Goal: Contribute content: Add original content to the website for others to see

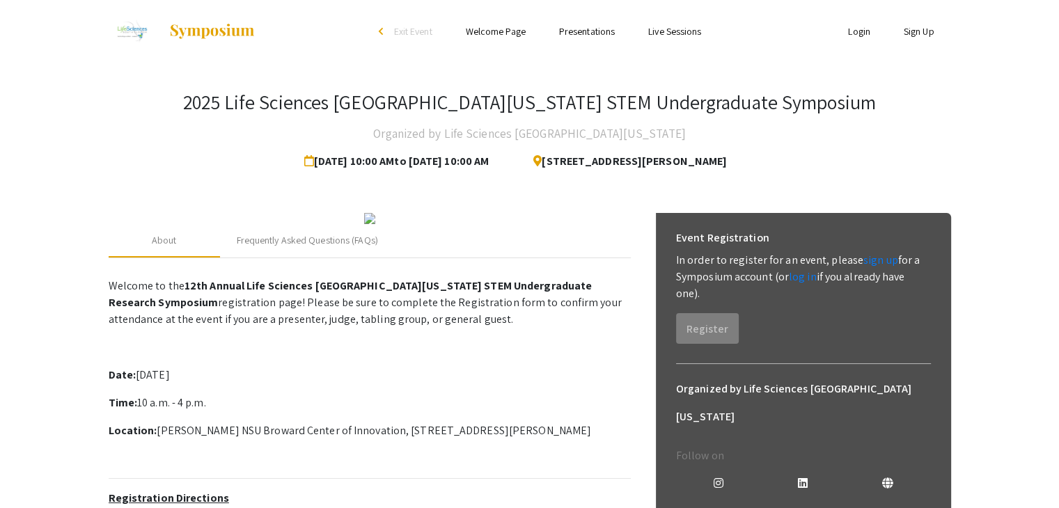
click at [852, 46] on ul "Login Sign Up" at bounding box center [811, 31] width 278 height 63
click at [852, 33] on link "Login" at bounding box center [859, 31] width 22 height 13
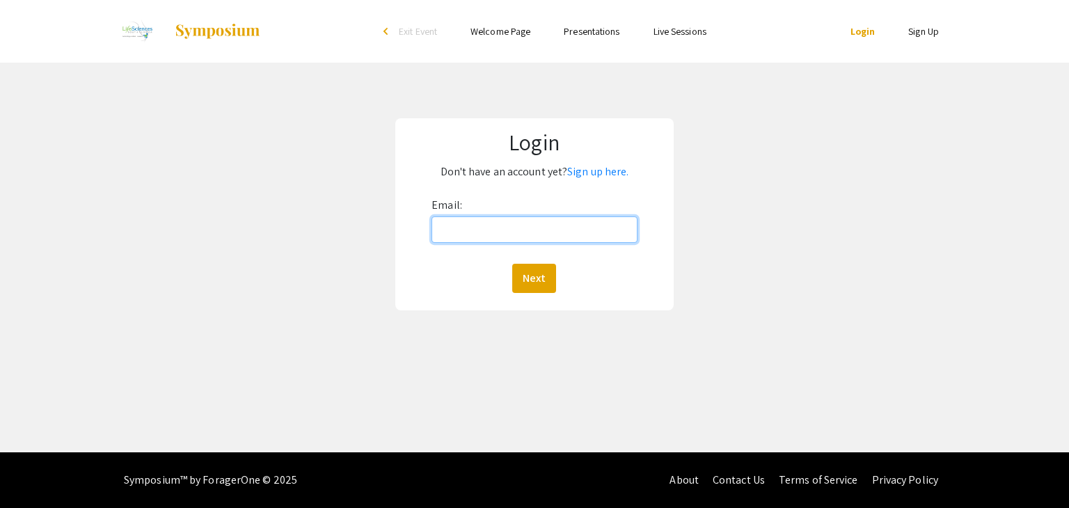
click at [539, 223] on input "Email:" at bounding box center [534, 229] width 205 height 26
type input "[EMAIL_ADDRESS][DOMAIN_NAME]"
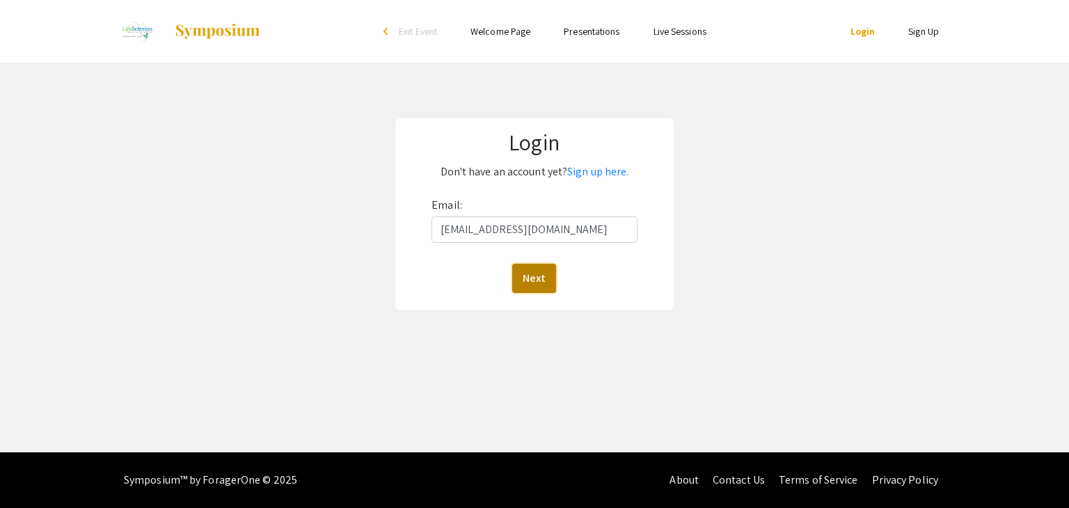
click at [545, 278] on button "Next" at bounding box center [534, 278] width 44 height 29
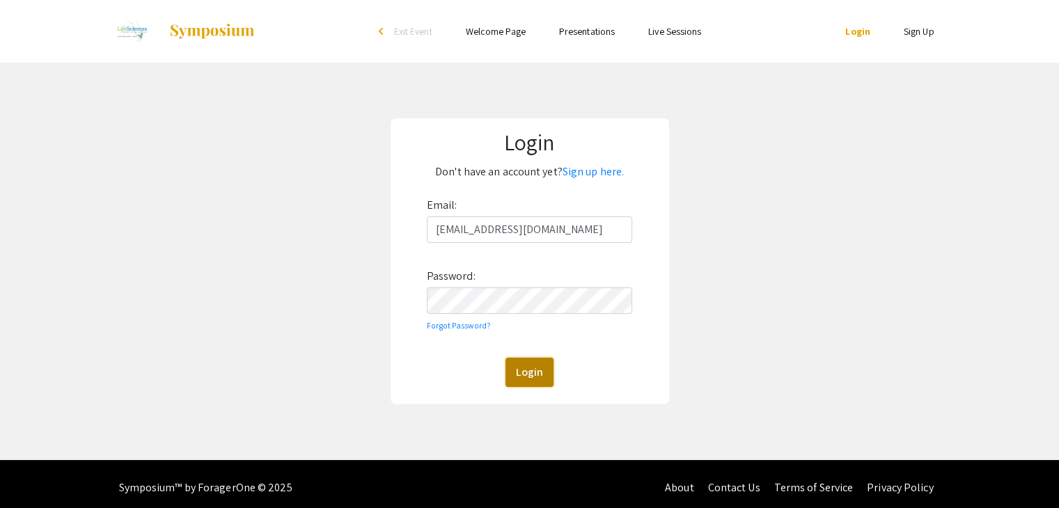
click at [527, 375] on button "Login" at bounding box center [529, 372] width 48 height 29
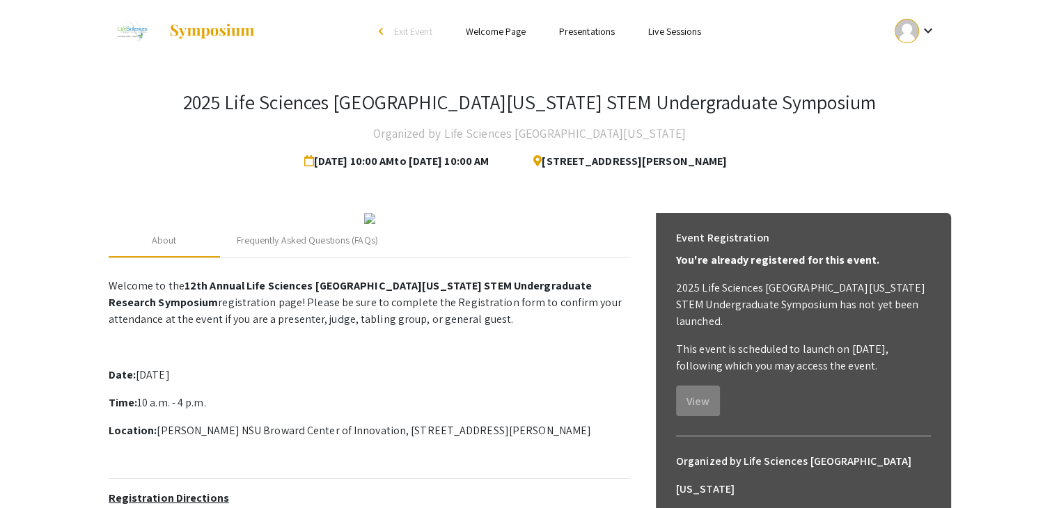
click at [846, 118] on div "2025 Life Sciences [GEOGRAPHIC_DATA][US_STATE] STEM Undergraduate Symposium Org…" at bounding box center [530, 132] width 842 height 85
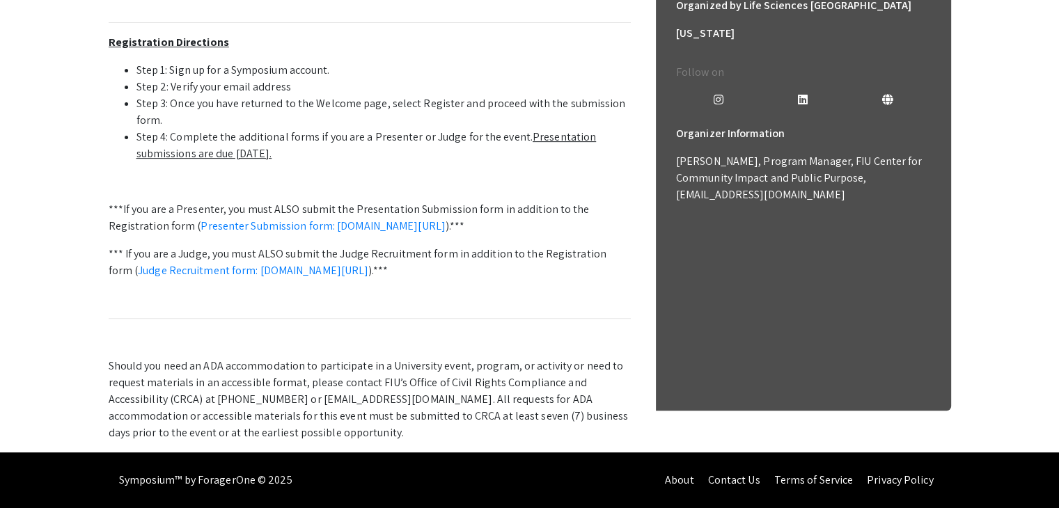
scroll to position [461, 0]
click at [340, 233] on link "Presenter Submission form: [DOMAIN_NAME][URL]" at bounding box center [322, 226] width 245 height 15
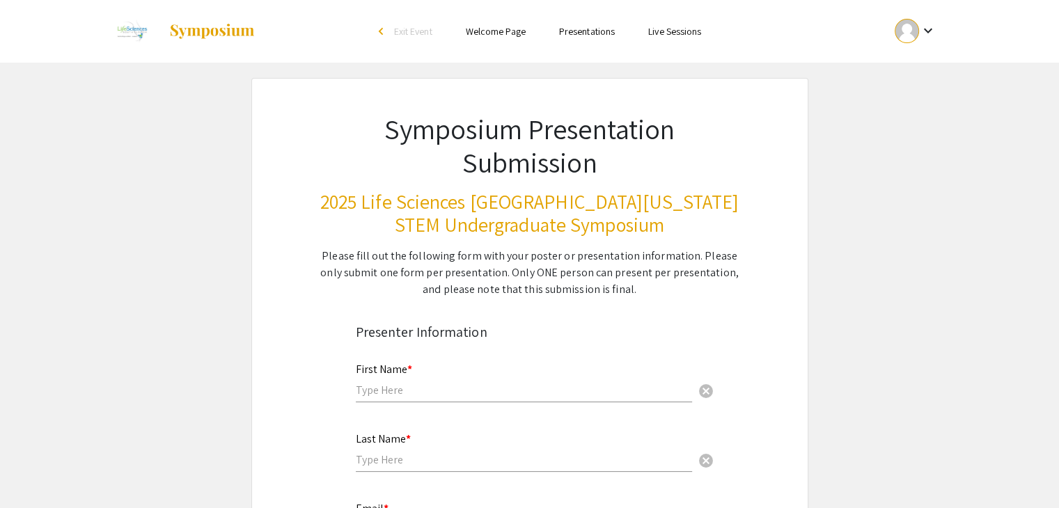
click at [392, 384] on input "text" at bounding box center [524, 390] width 336 height 15
type input "Shreya"
click at [405, 464] on input "text" at bounding box center [524, 459] width 336 height 15
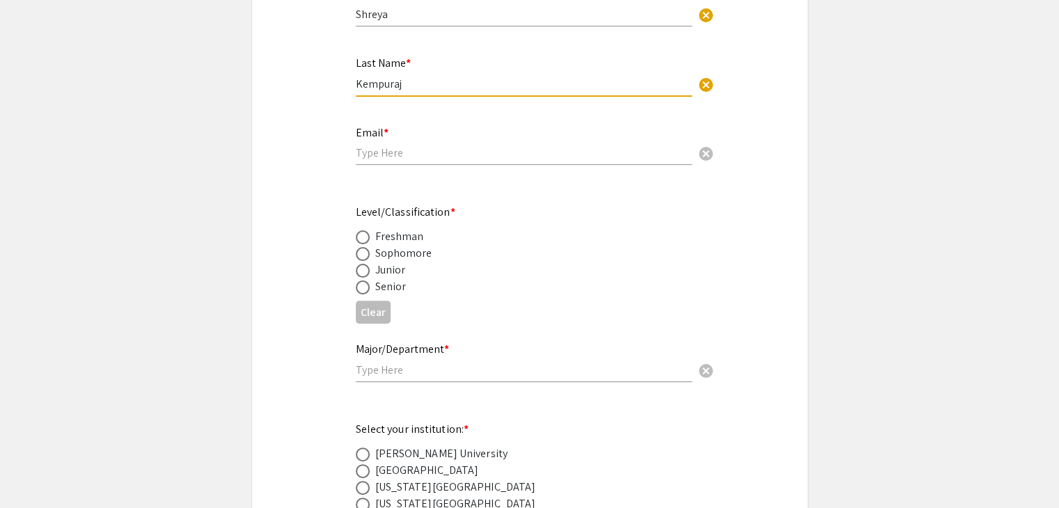
scroll to position [404, 0]
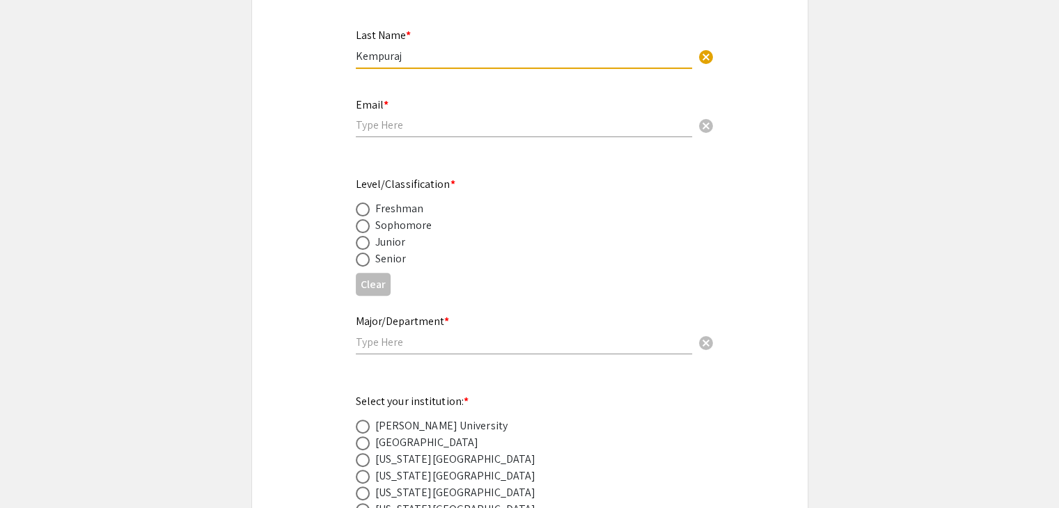
type input "Kempuraj"
click at [363, 205] on span at bounding box center [363, 210] width 14 height 14
click at [363, 205] on input "radio" at bounding box center [363, 210] width 14 height 14
radio input "true"
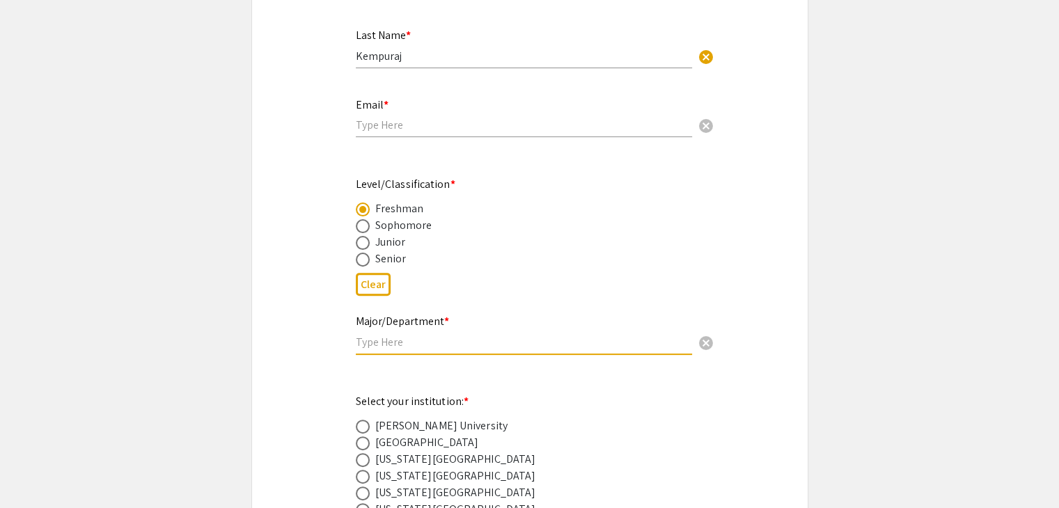
click at [478, 336] on input "text" at bounding box center [524, 342] width 336 height 15
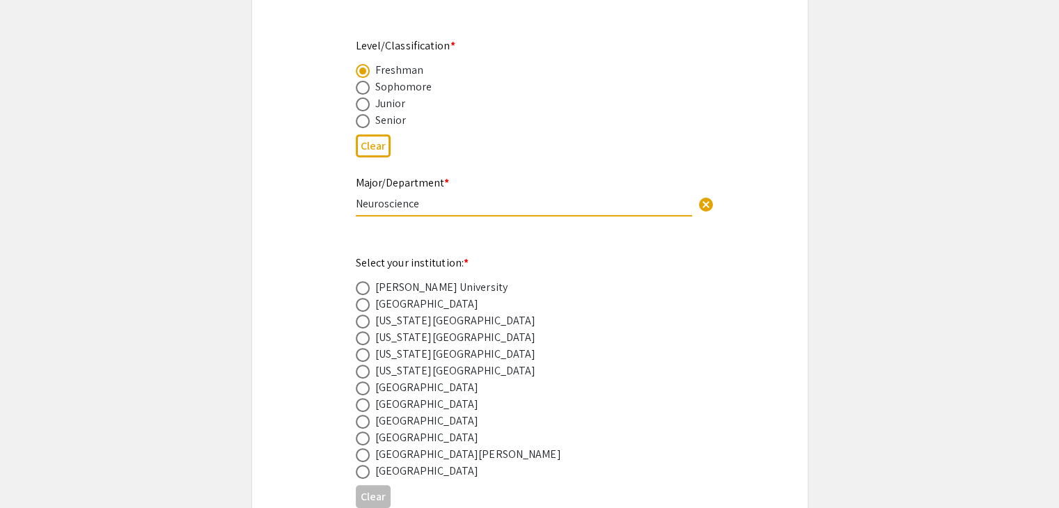
scroll to position [558, 0]
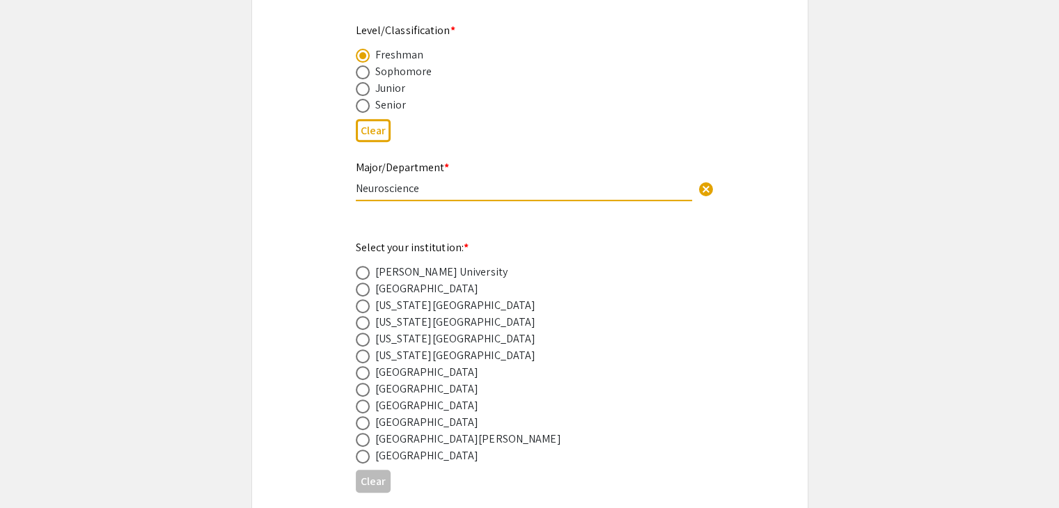
type input "Neuroscience"
click at [421, 349] on div "Florida Memorial University" at bounding box center [455, 355] width 161 height 17
click at [421, 388] on div "Miami Dade College" at bounding box center [427, 389] width 104 height 17
click at [361, 375] on span at bounding box center [363, 373] width 14 height 14
click at [361, 375] on input "radio" at bounding box center [363, 373] width 14 height 14
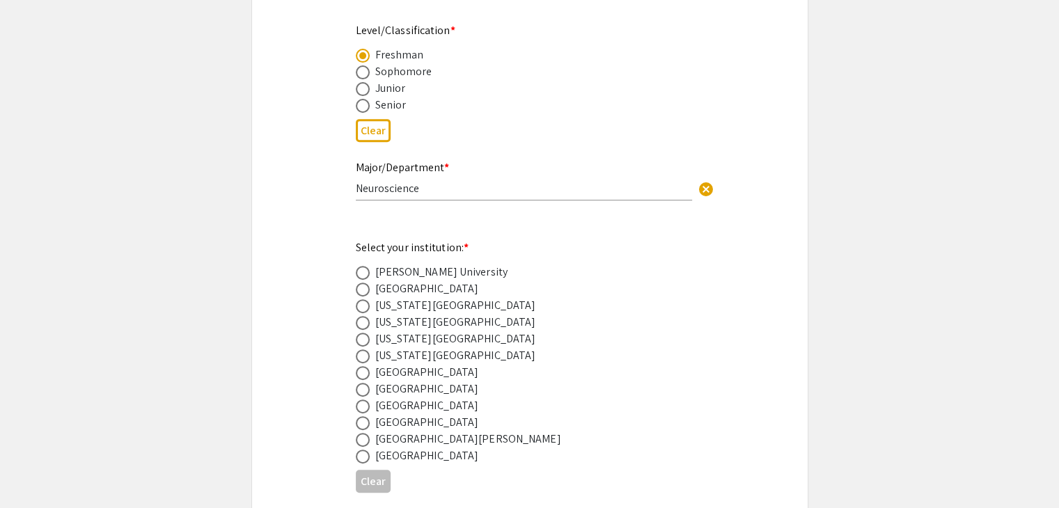
radio input "true"
click at [365, 388] on span at bounding box center [363, 390] width 14 height 14
click at [365, 388] on input "radio" at bounding box center [363, 390] width 14 height 14
radio input "true"
click at [365, 407] on span at bounding box center [363, 407] width 14 height 14
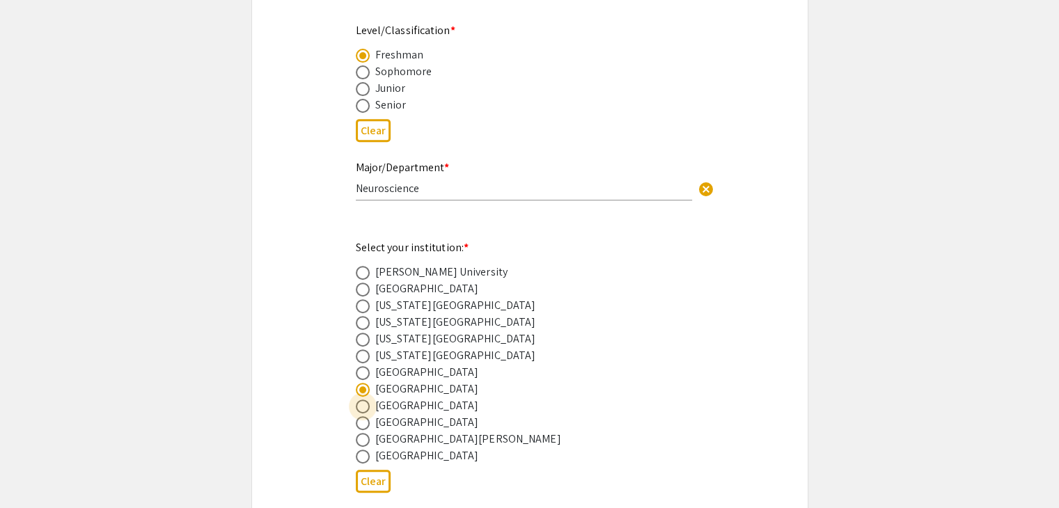
click at [365, 407] on input "radio" at bounding box center [363, 407] width 14 height 14
radio input "true"
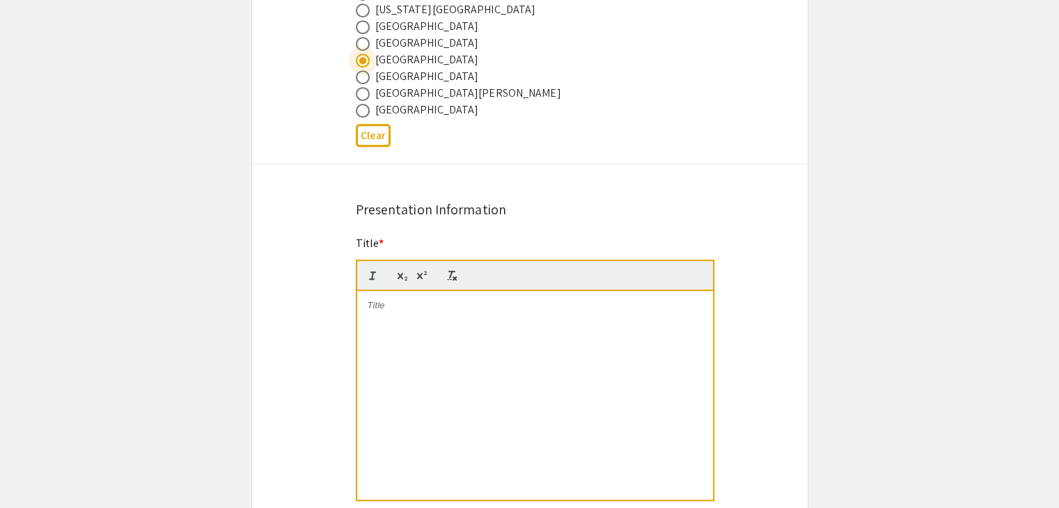
scroll to position [891, 0]
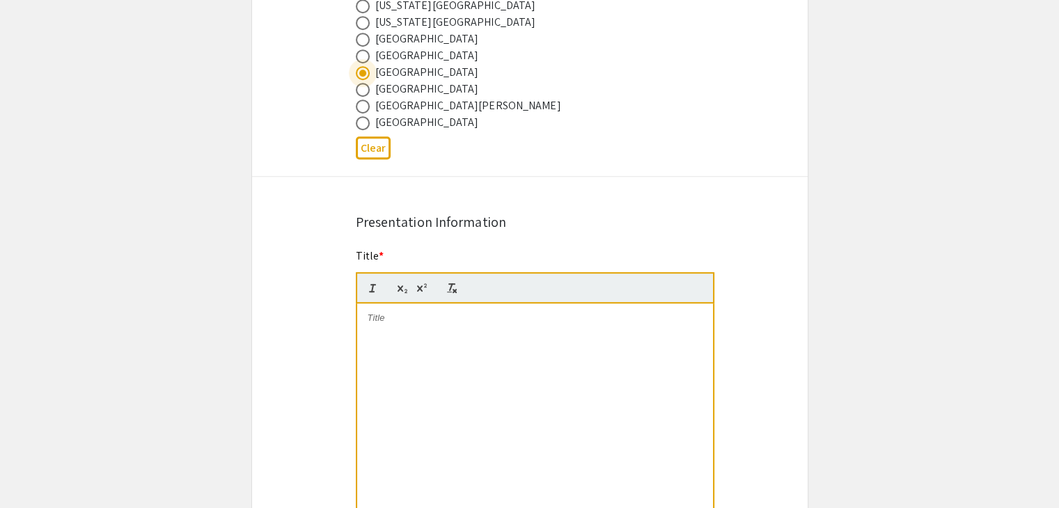
click at [512, 336] on div at bounding box center [535, 407] width 356 height 209
click at [484, 404] on div at bounding box center [535, 407] width 356 height 209
click at [582, 344] on p at bounding box center [535, 344] width 335 height 13
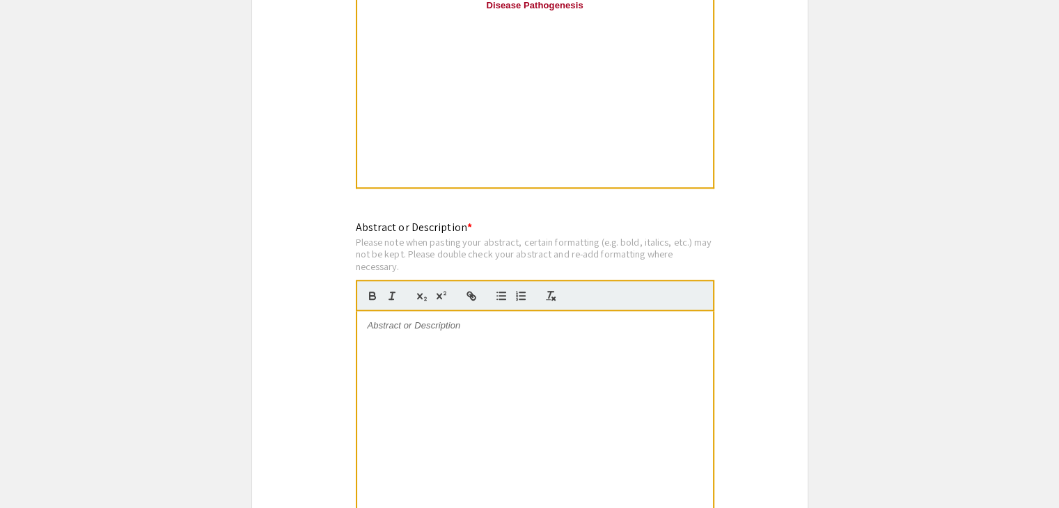
scroll to position [1284, 0]
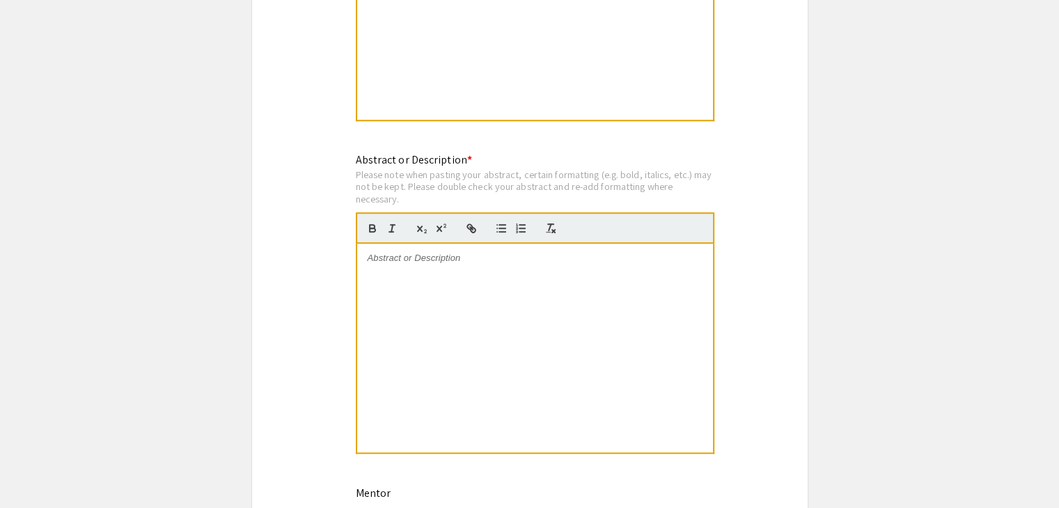
click at [604, 252] on p at bounding box center [535, 258] width 335 height 13
click at [530, 303] on div at bounding box center [535, 348] width 356 height 209
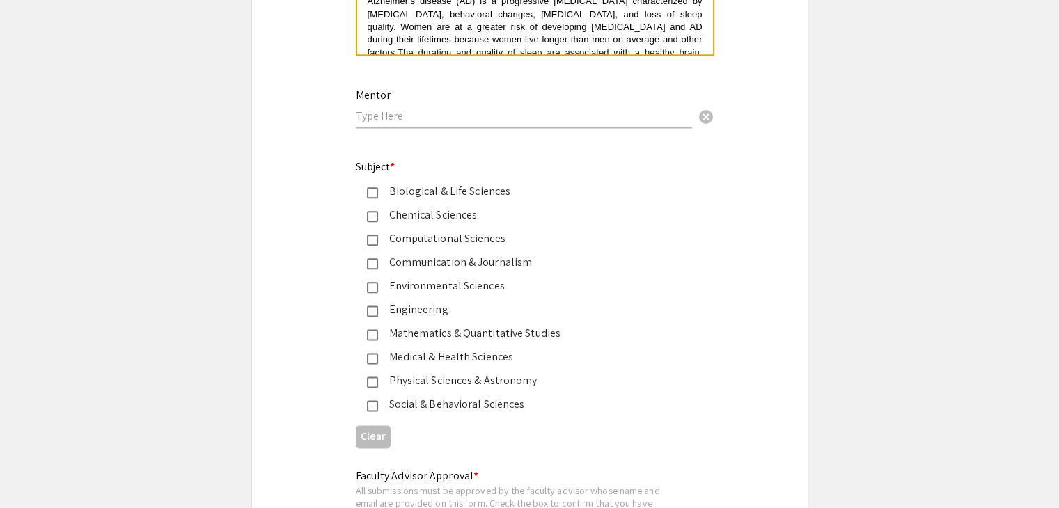
scroll to position [1678, 0]
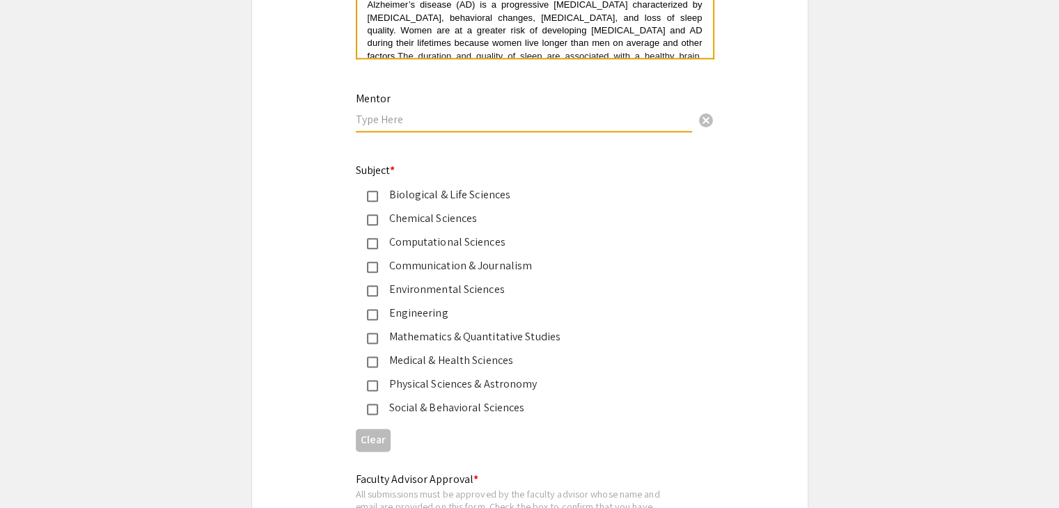
click at [629, 113] on input "text" at bounding box center [524, 119] width 336 height 15
type input "Lisa Robison"
click at [484, 402] on div "Social & Behavioral Sciences" at bounding box center [524, 408] width 292 height 17
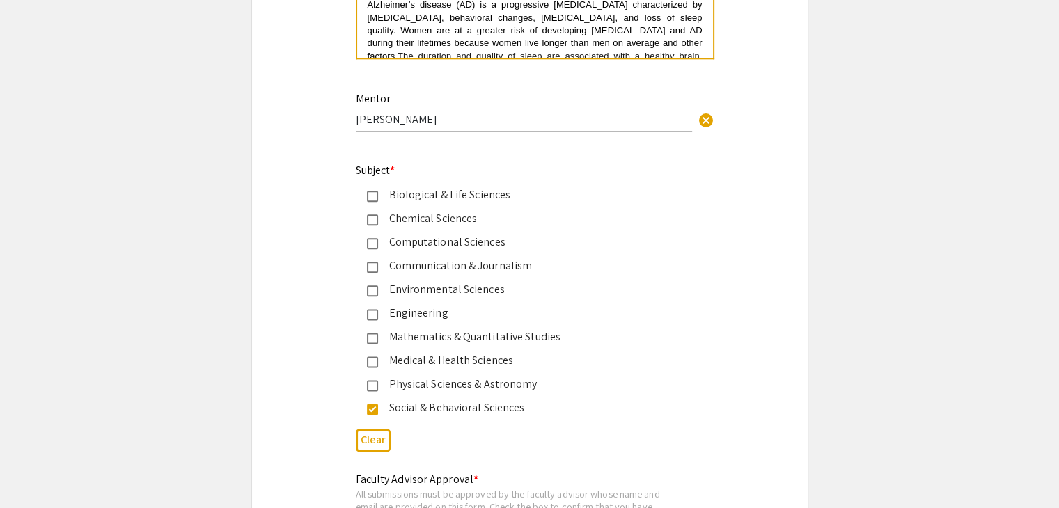
click at [401, 400] on div "Social & Behavioral Sciences" at bounding box center [524, 408] width 292 height 17
click at [411, 352] on div "Medical & Health Sciences" at bounding box center [524, 360] width 292 height 17
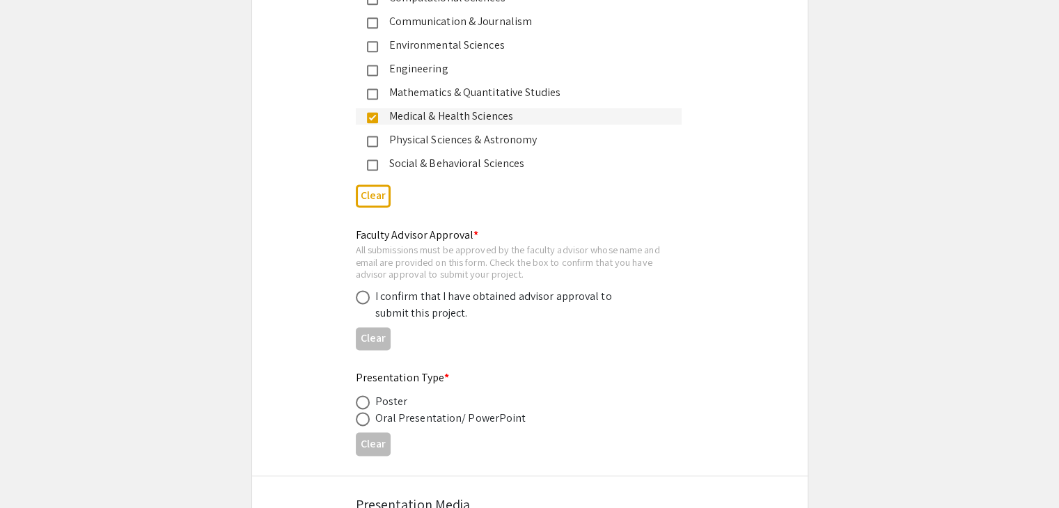
scroll to position [1916, 0]
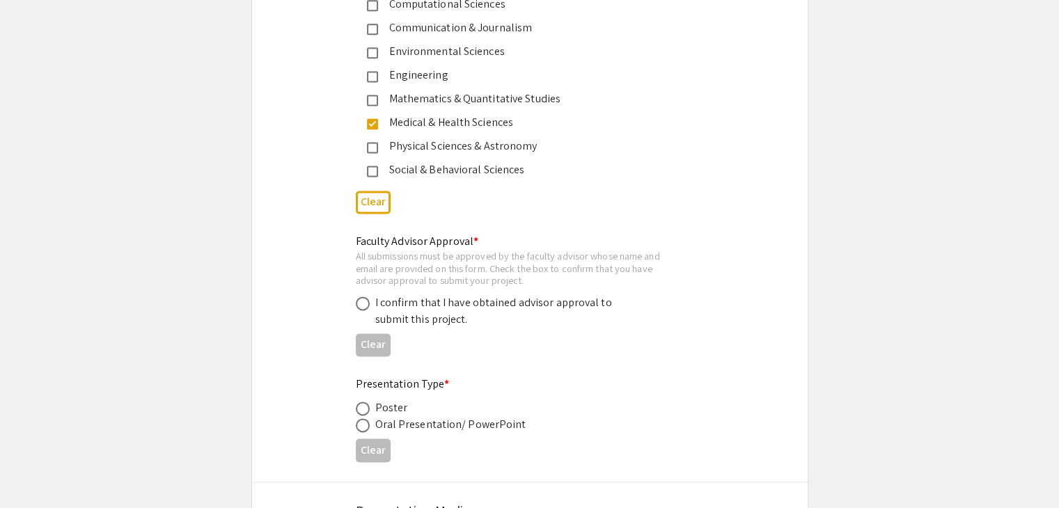
click at [400, 305] on div "I confirm that I have obtained advisor approval to submit this project." at bounding box center [497, 310] width 244 height 33
click at [356, 301] on span at bounding box center [363, 304] width 14 height 14
click at [356, 301] on input "radio" at bounding box center [363, 304] width 14 height 14
radio input "true"
click at [362, 402] on span at bounding box center [363, 409] width 14 height 14
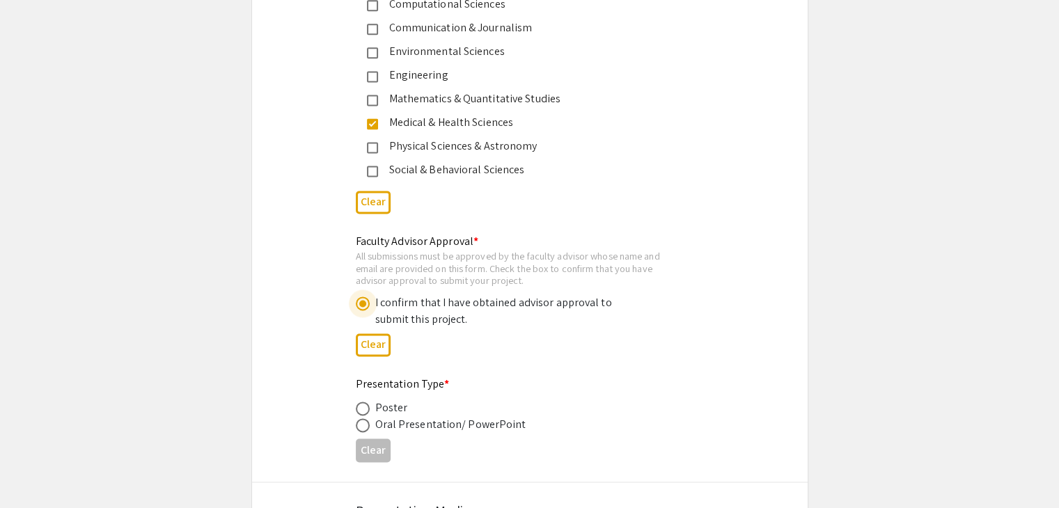
click at [362, 402] on input "radio" at bounding box center [363, 409] width 14 height 14
radio input "true"
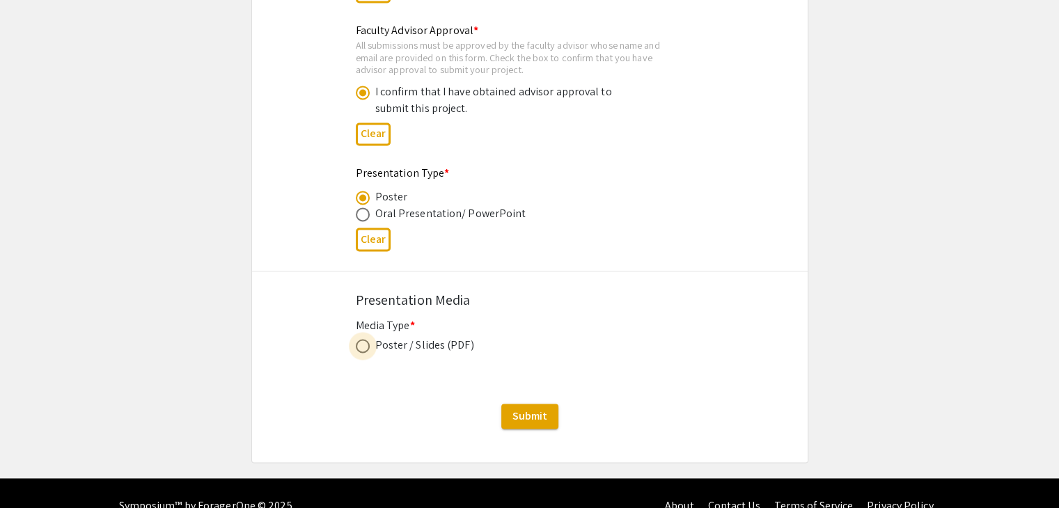
click at [363, 340] on span at bounding box center [363, 346] width 14 height 14
click at [363, 340] on input "radio" at bounding box center [363, 346] width 14 height 14
radio input "true"
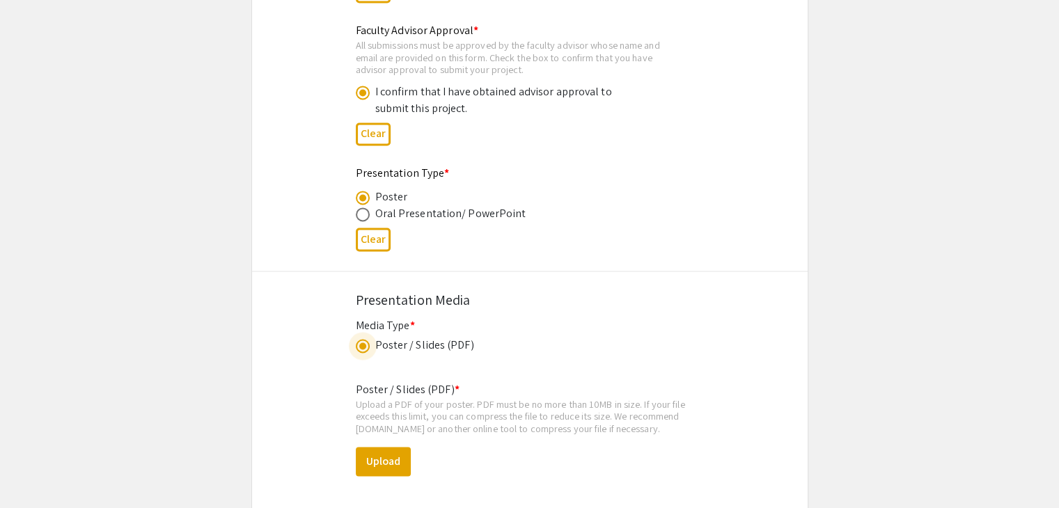
scroll to position [2285, 0]
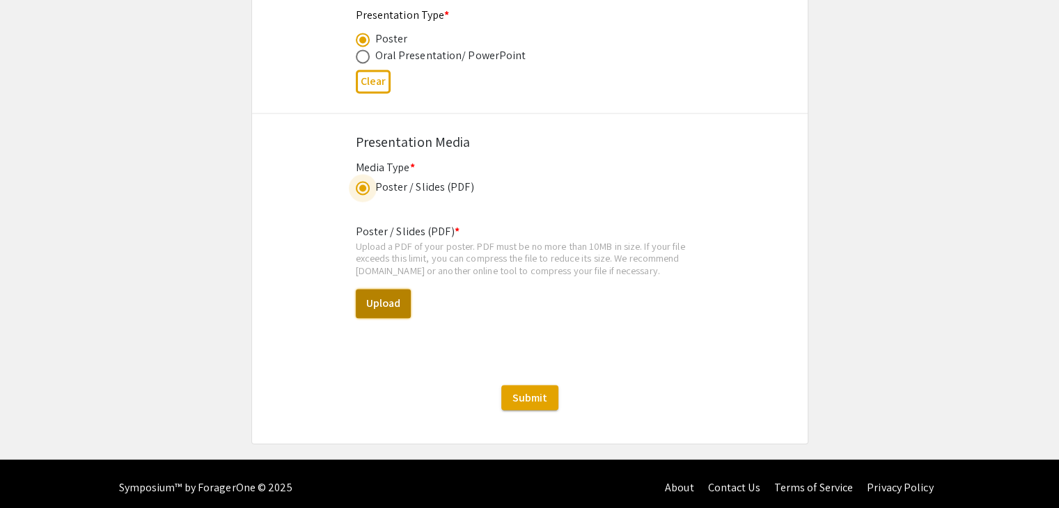
click at [400, 295] on button "Upload" at bounding box center [383, 303] width 55 height 29
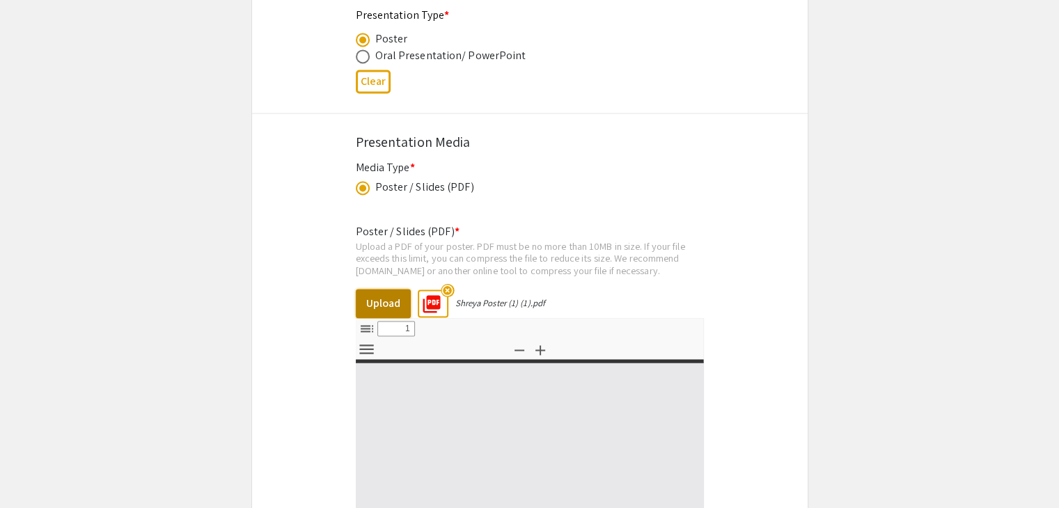
select select "custom"
type input "0"
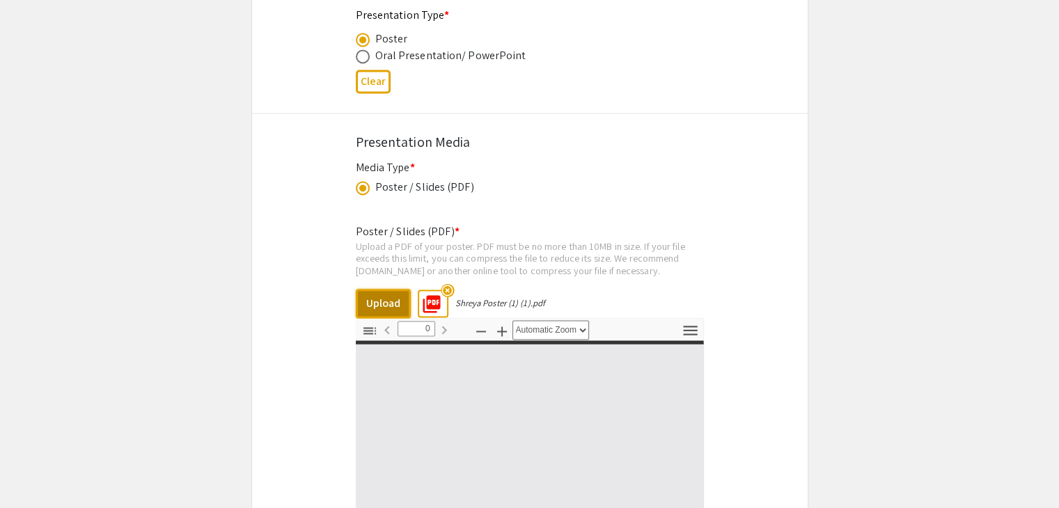
select select "custom"
type input "1"
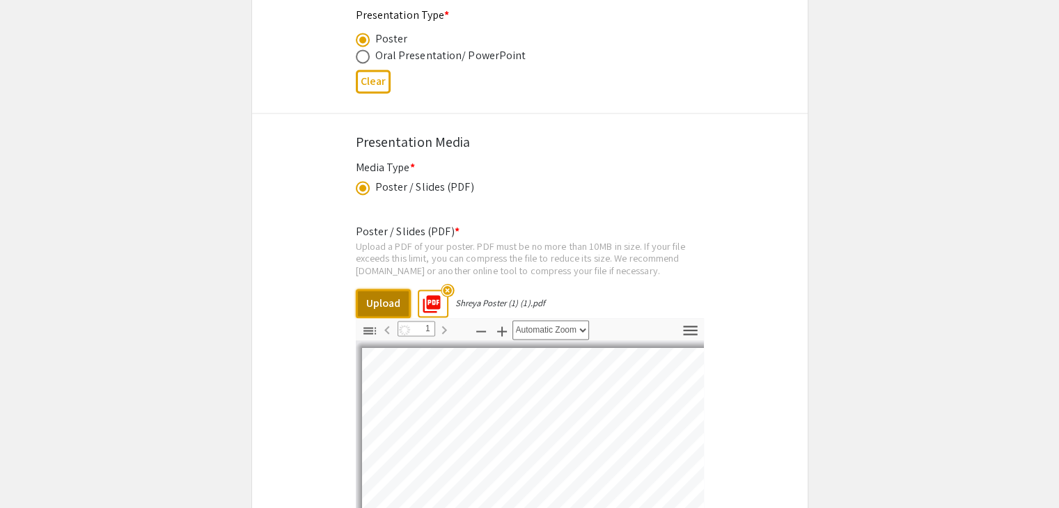
select select "auto"
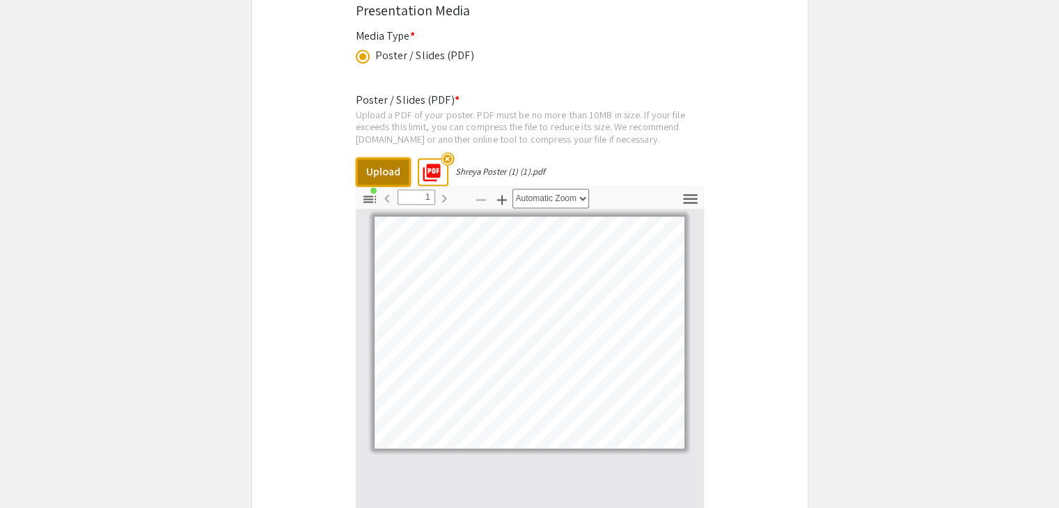
scroll to position [2650, 0]
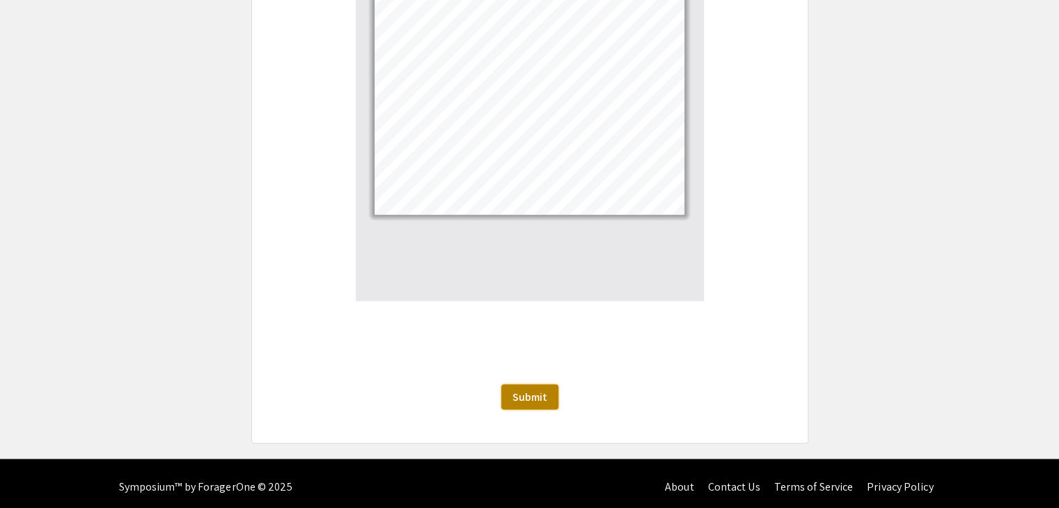
click at [523, 390] on span "Submit" at bounding box center [529, 397] width 35 height 15
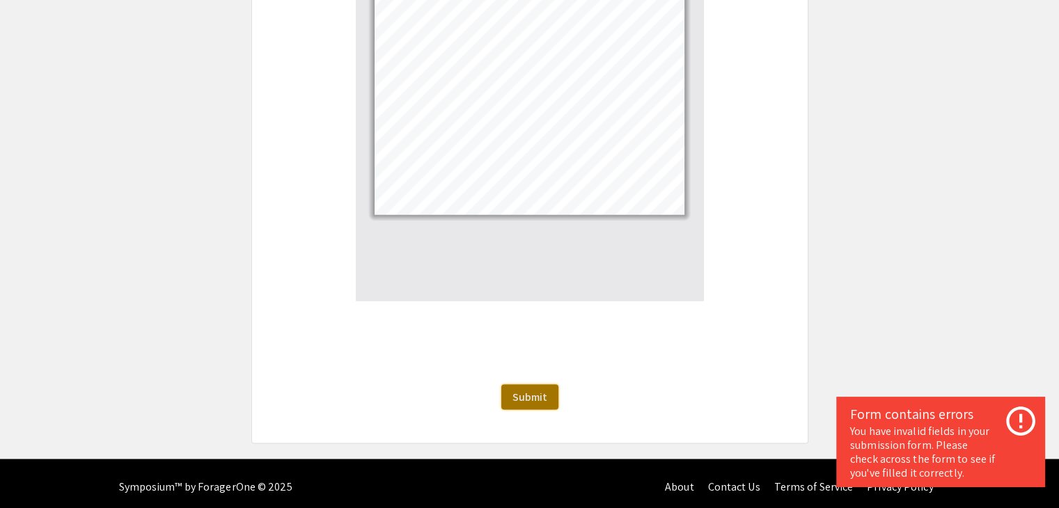
scroll to position [349, 0]
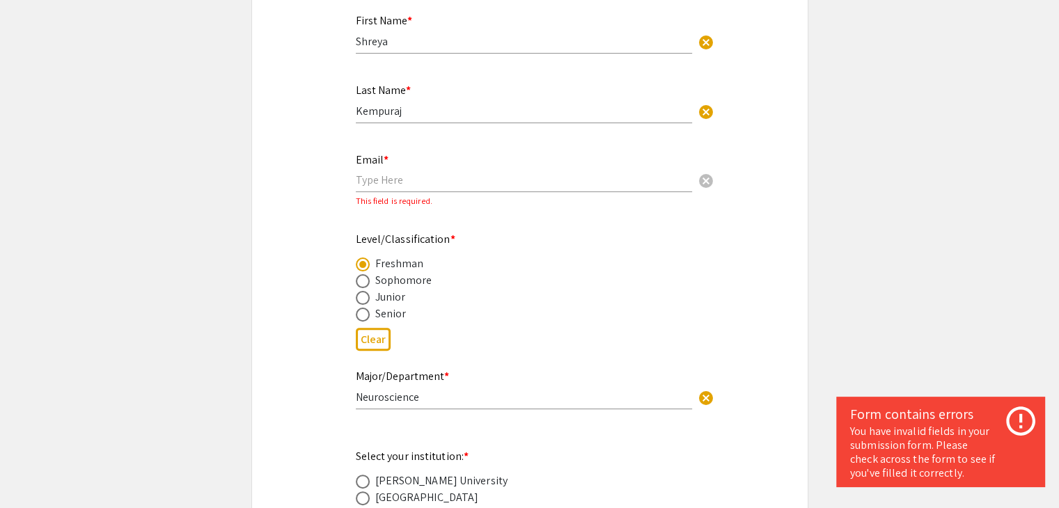
click at [418, 168] on div "Email * cancel" at bounding box center [524, 166] width 336 height 53
click at [420, 182] on input "email" at bounding box center [524, 180] width 336 height 15
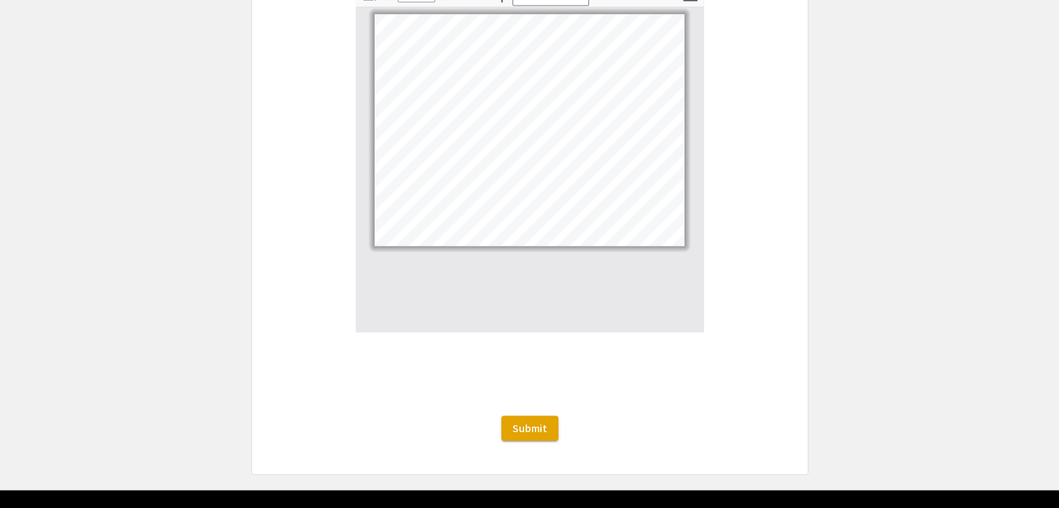
scroll to position [2650, 0]
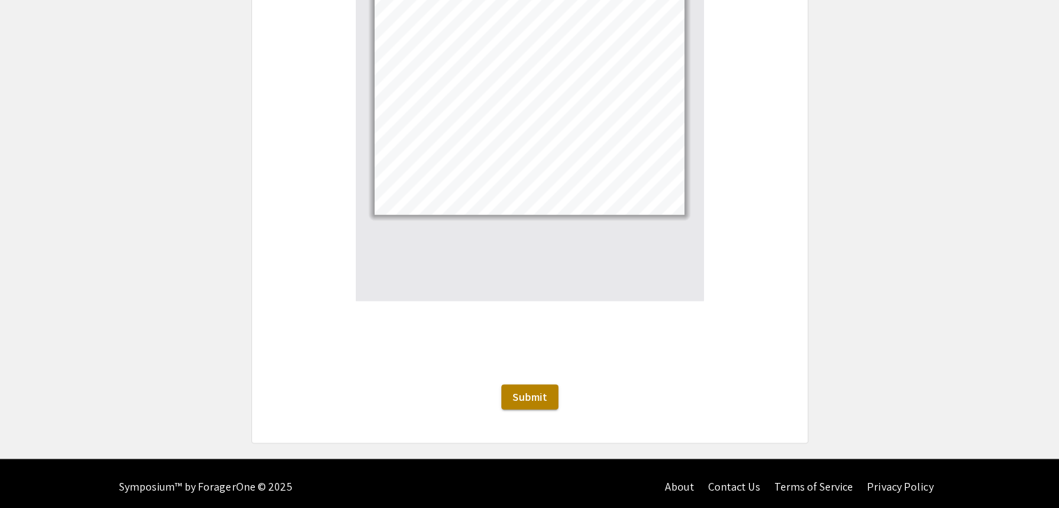
type input "[EMAIL_ADDRESS][DOMAIN_NAME]"
click at [543, 391] on span "Submit" at bounding box center [529, 397] width 35 height 15
